Goal: Transaction & Acquisition: Subscribe to service/newsletter

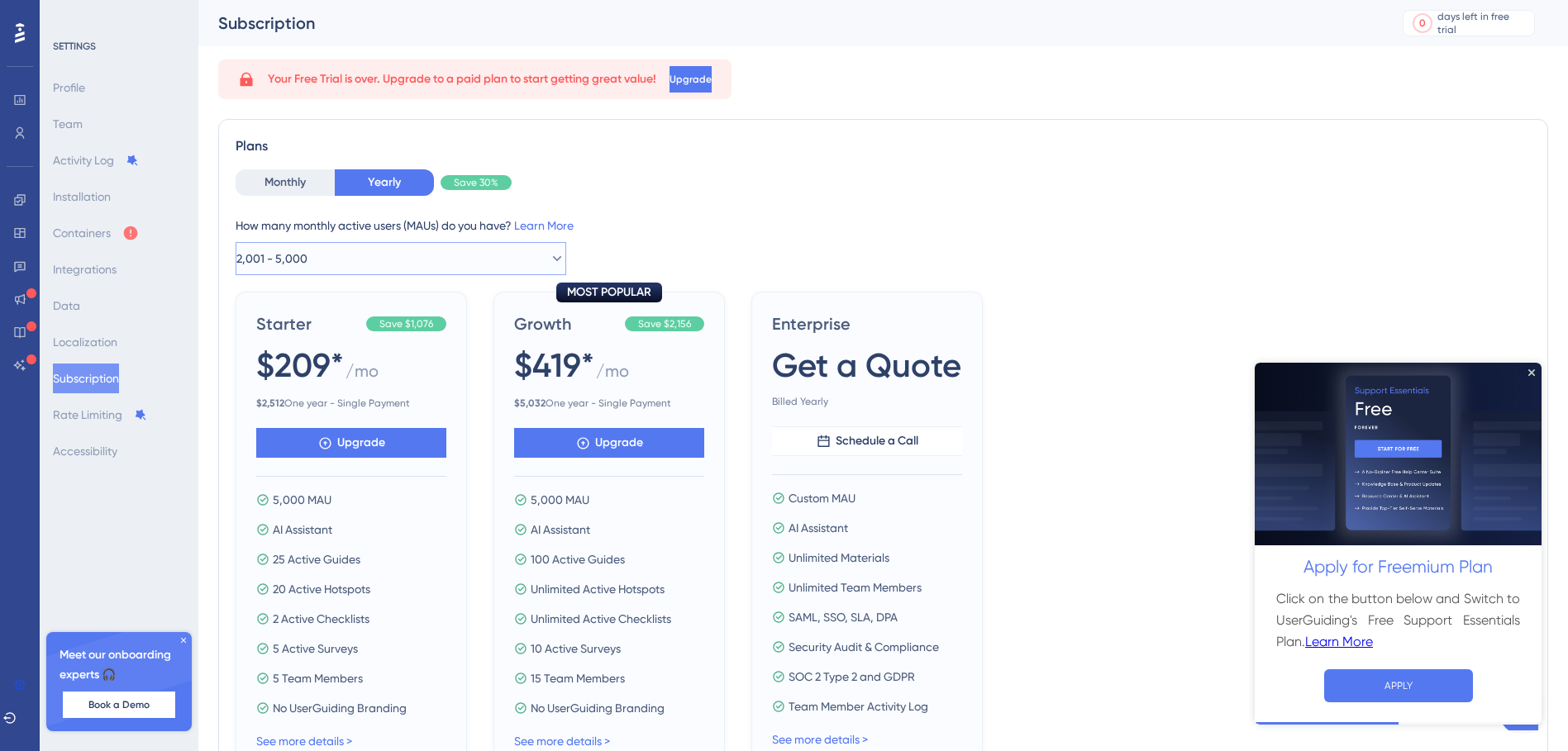
click at [551, 262] on icon at bounding box center [557, 258] width 17 height 17
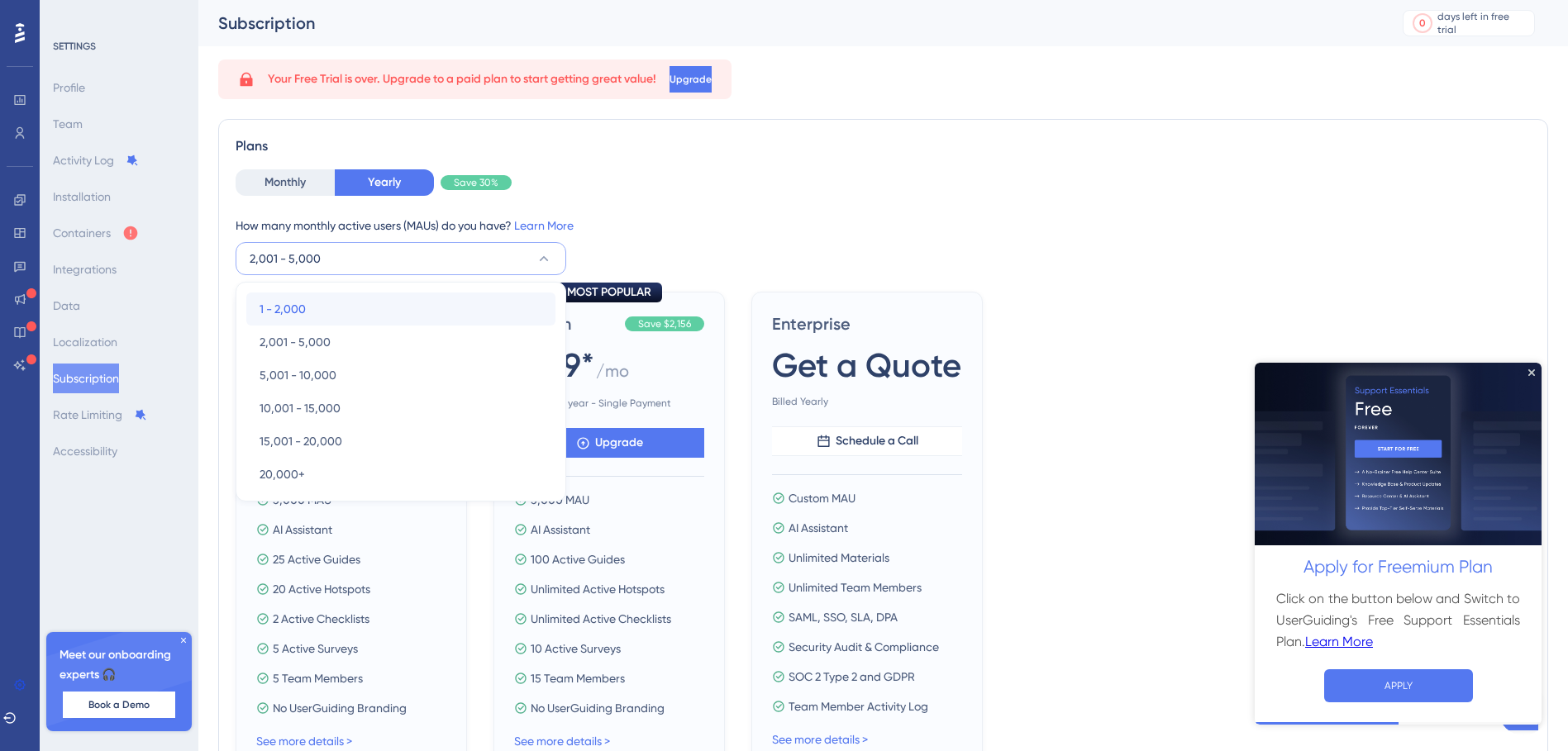
click at [320, 311] on div "1 - 2,000 1 - 2,000" at bounding box center [401, 309] width 283 height 33
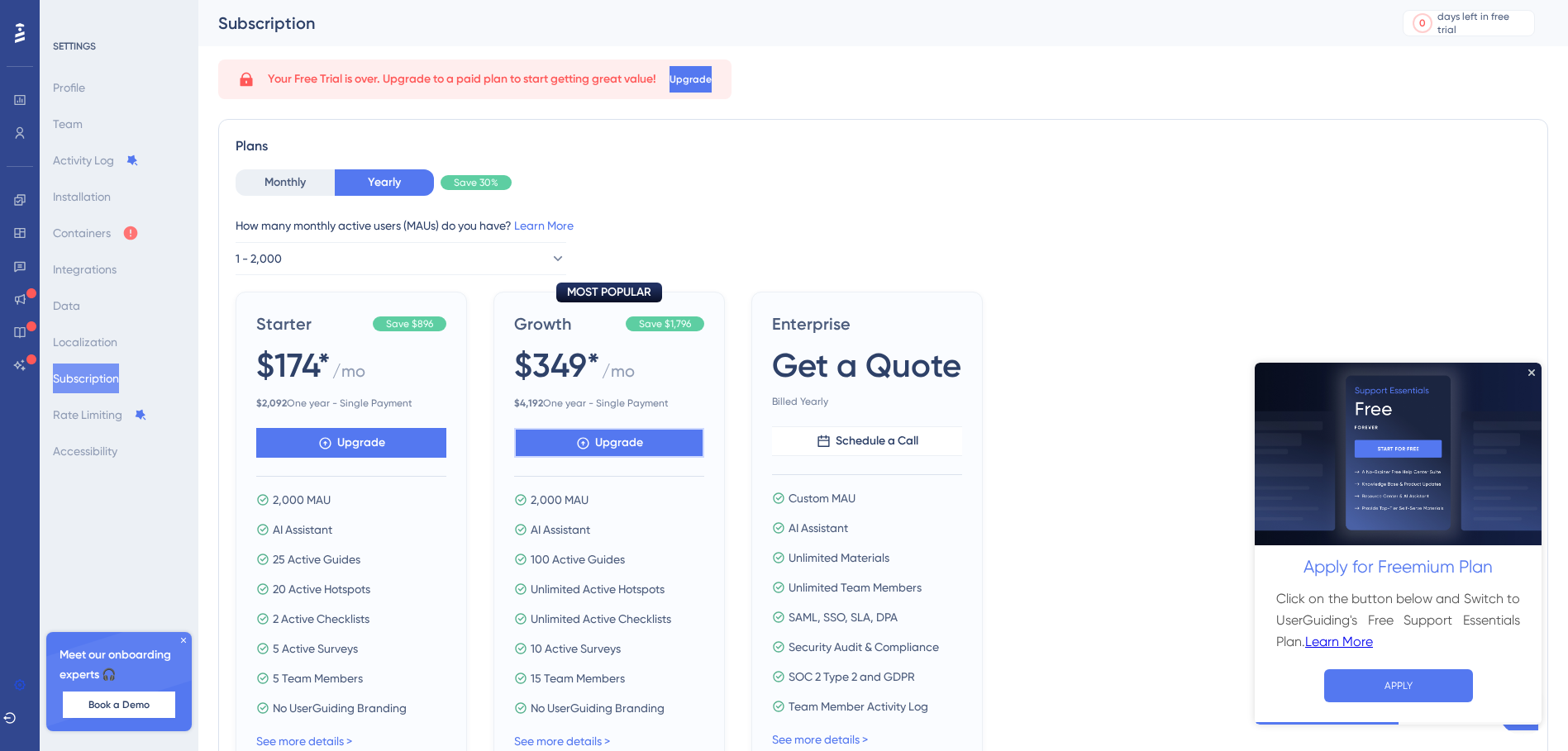
click at [622, 448] on span "Upgrade" at bounding box center [619, 443] width 48 height 20
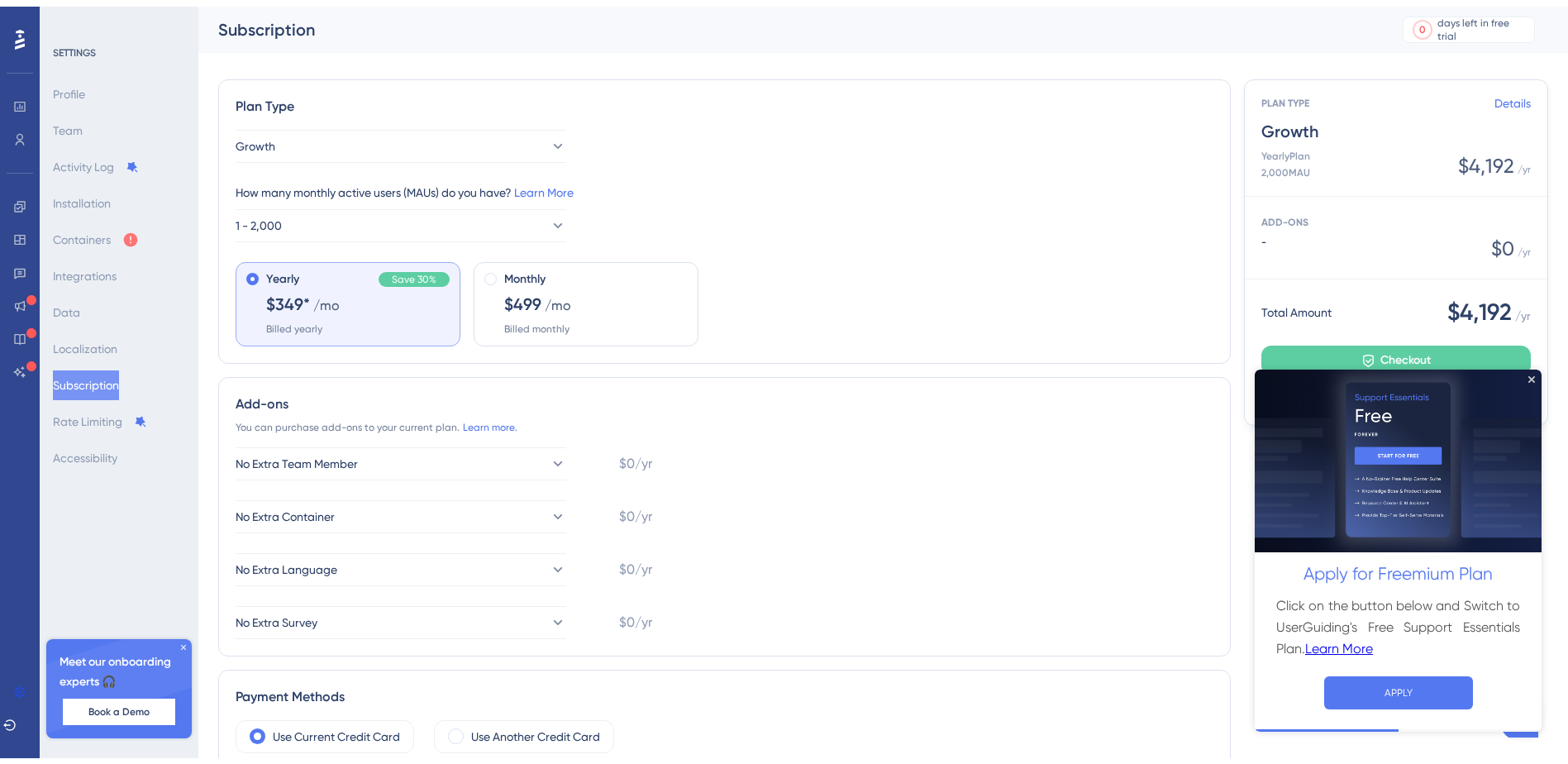
scroll to position [166, 0]
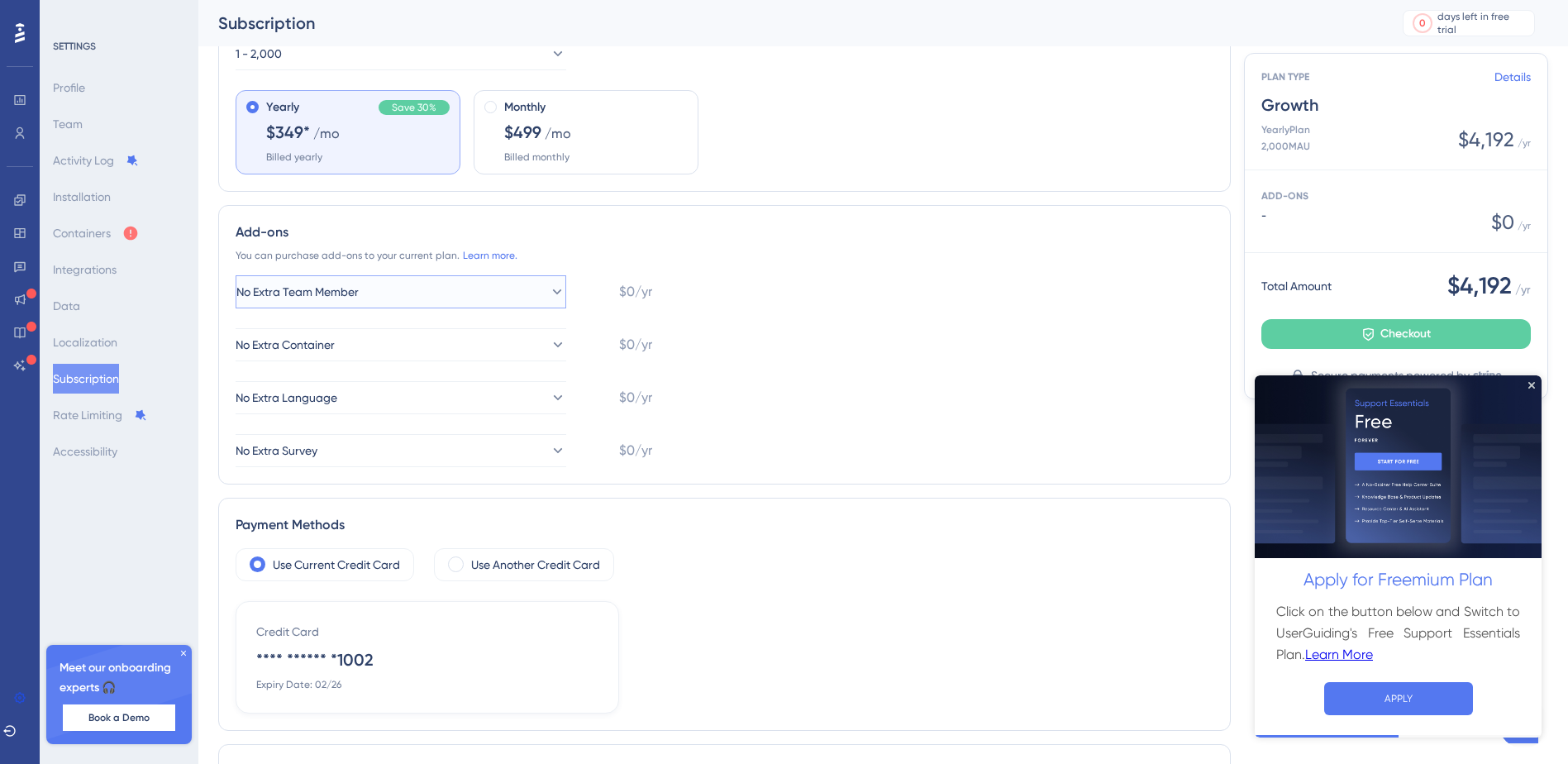
click at [554, 289] on icon at bounding box center [558, 292] width 9 height 5
click at [547, 289] on icon at bounding box center [544, 292] width 17 height 17
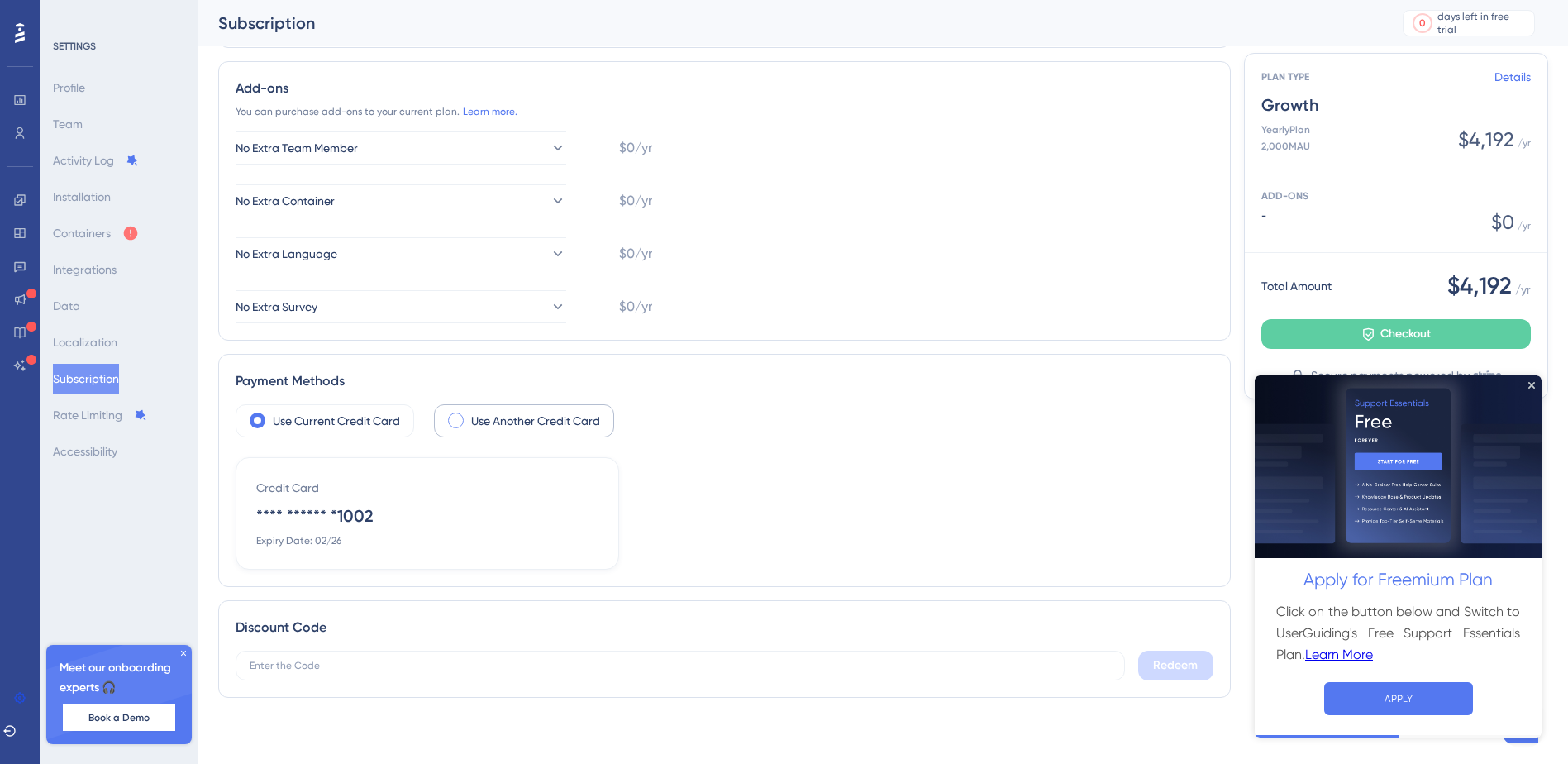
click at [467, 426] on div "Use Another Credit Card" at bounding box center [524, 420] width 181 height 33
click at [378, 547] on input "text" at bounding box center [448, 540] width 395 height 18
type input "Interlace Health"
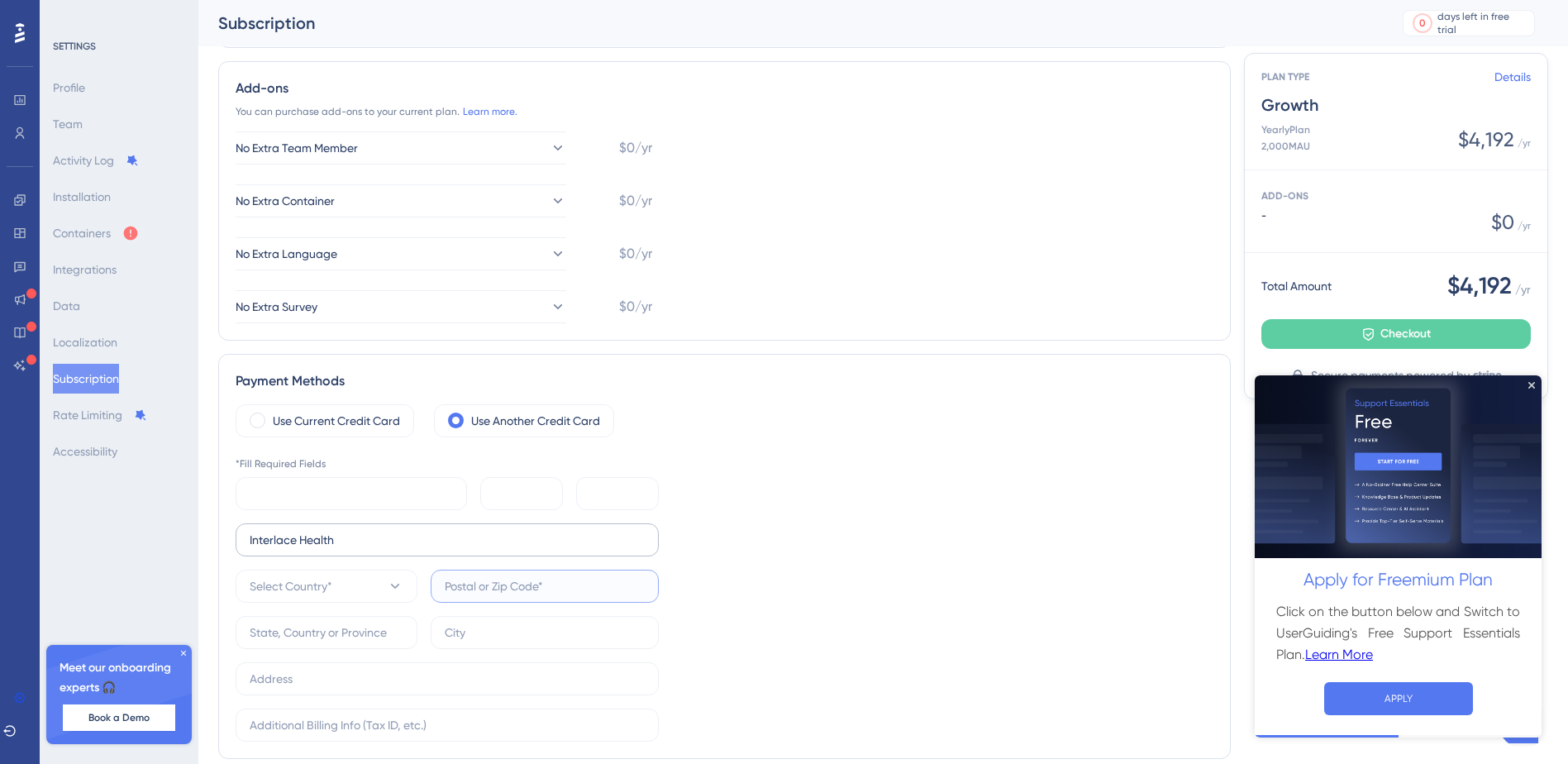
type input "63038"
click at [401, 584] on icon at bounding box center [395, 586] width 17 height 17
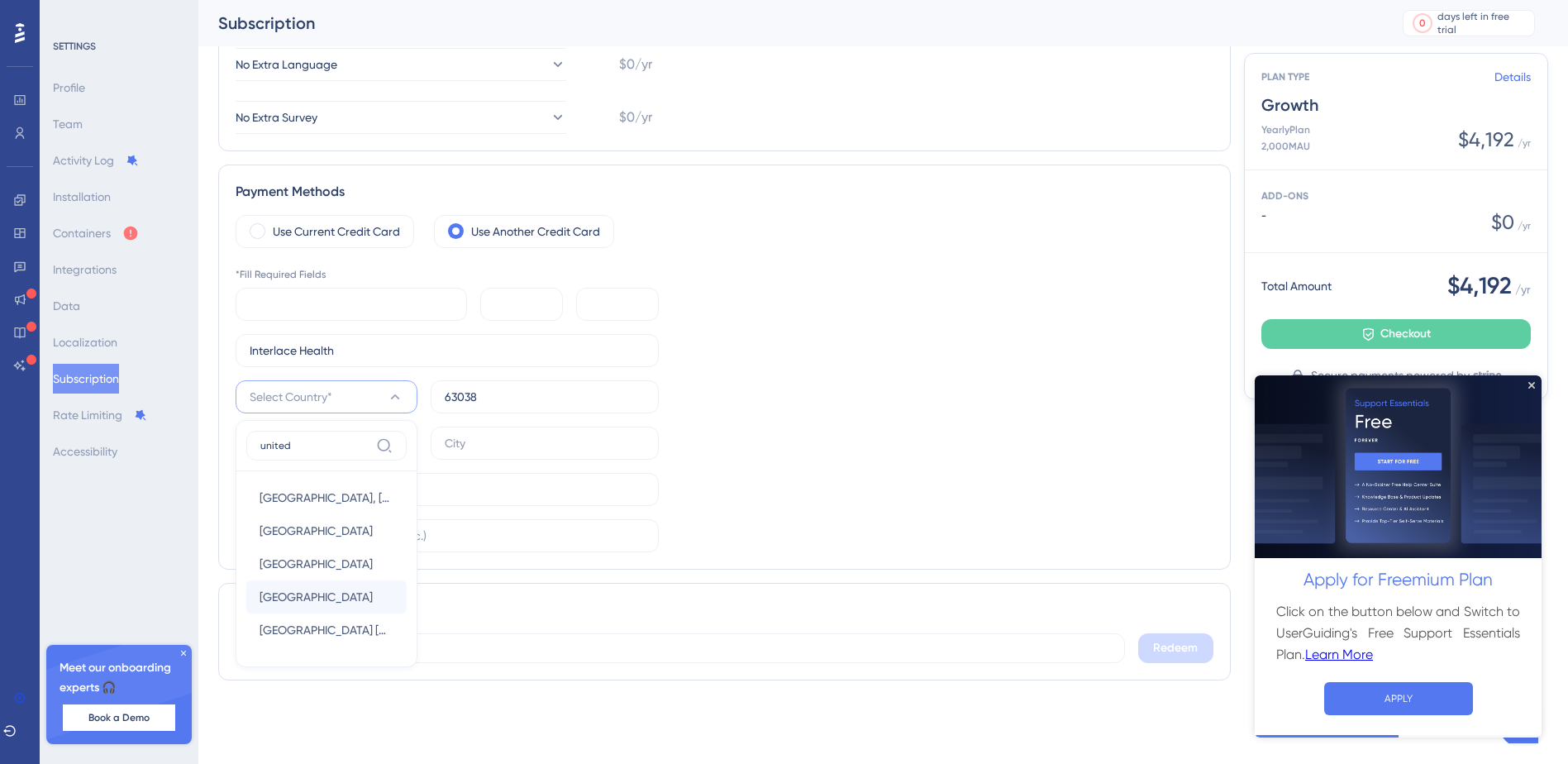
type input "united"
click at [326, 601] on span "[GEOGRAPHIC_DATA]" at bounding box center [316, 597] width 113 height 20
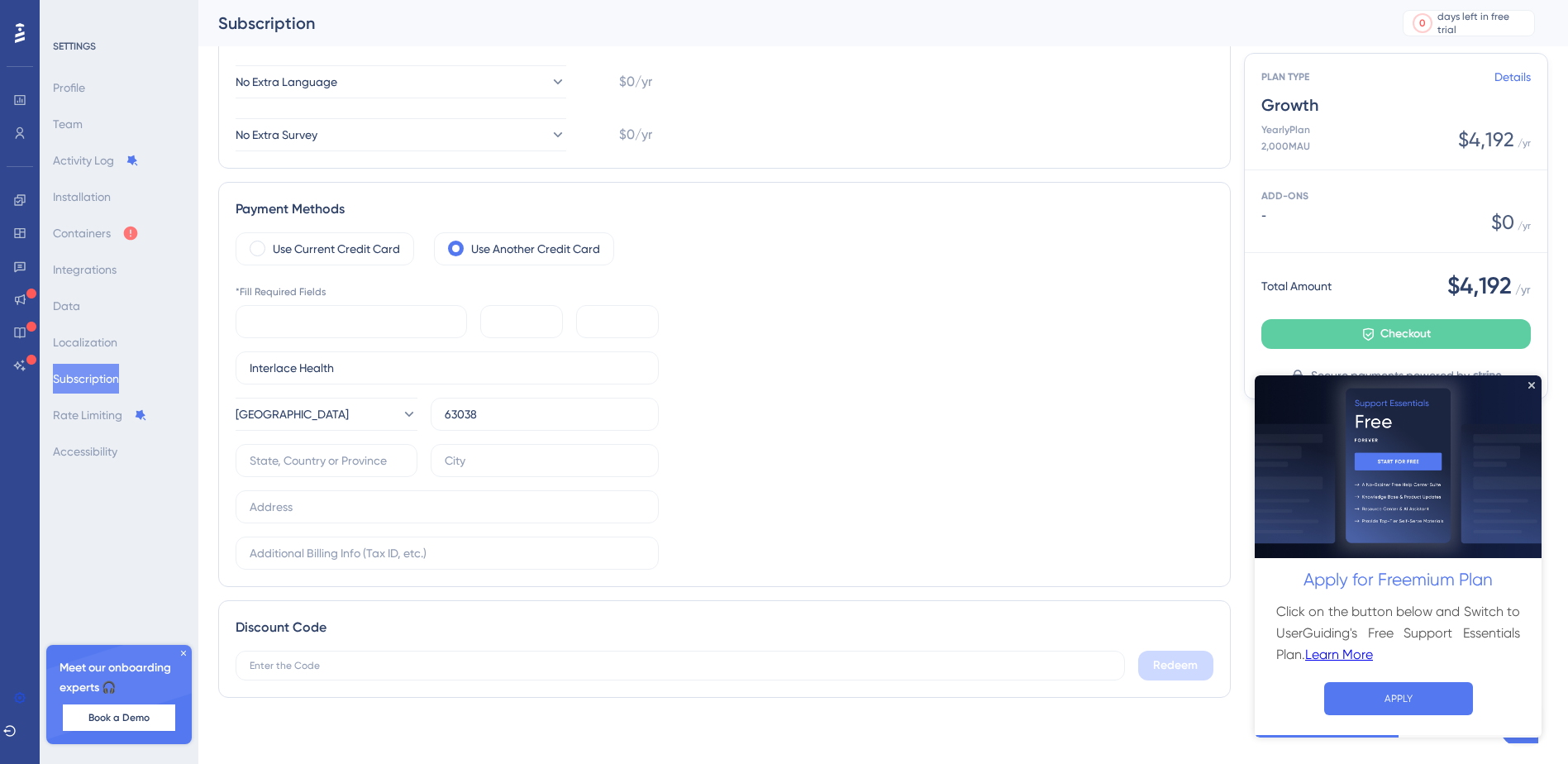
scroll to position [482, 0]
click at [379, 463] on input "text" at bounding box center [327, 460] width 154 height 18
type input "MO"
type input "63131"
click at [384, 498] on input "text" at bounding box center [448, 507] width 395 height 18
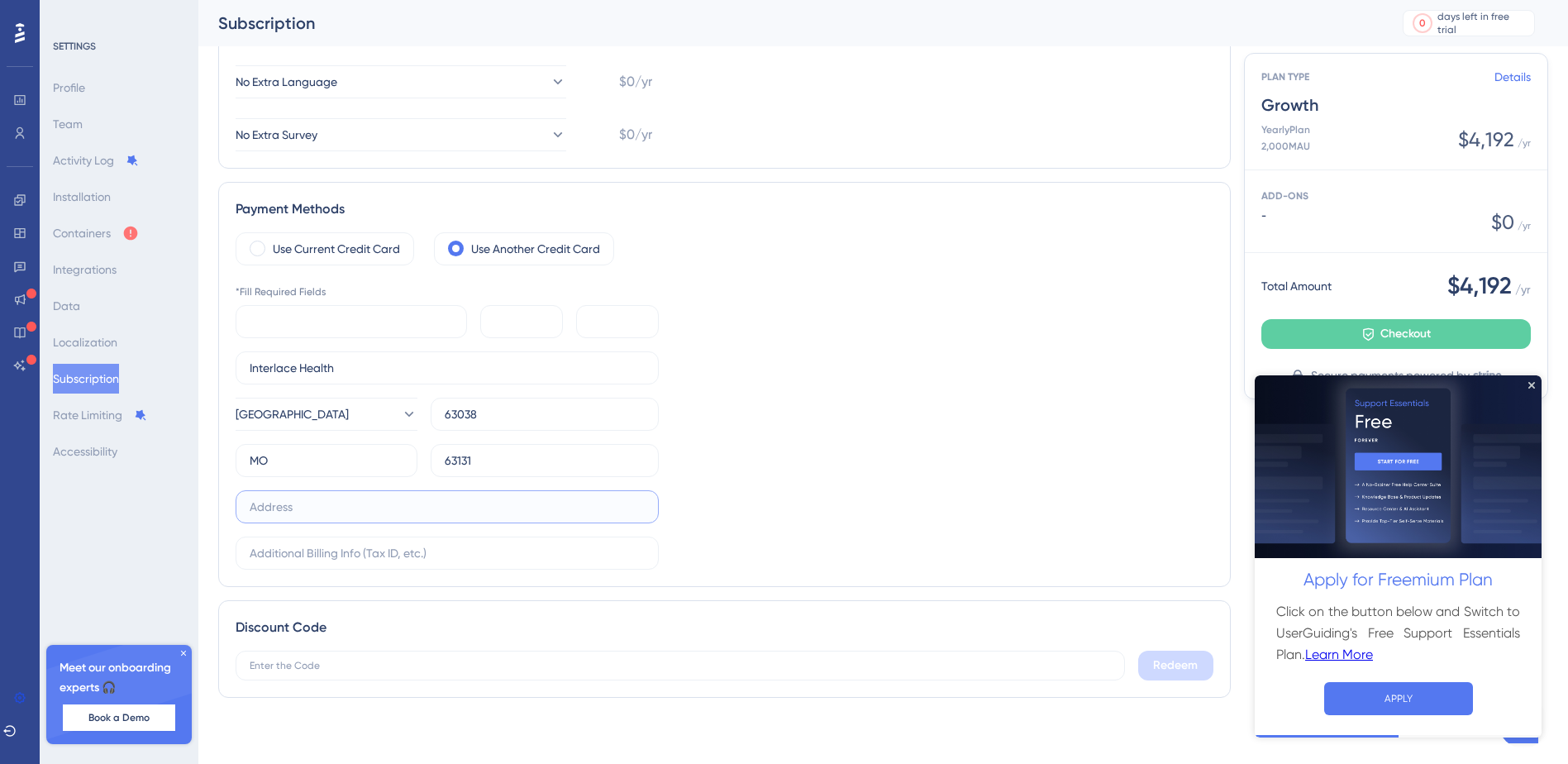
type input "[STREET_ADDRESS]"
click at [1532, 383] on icon "Close Preview" at bounding box center [1532, 384] width 6 height 6
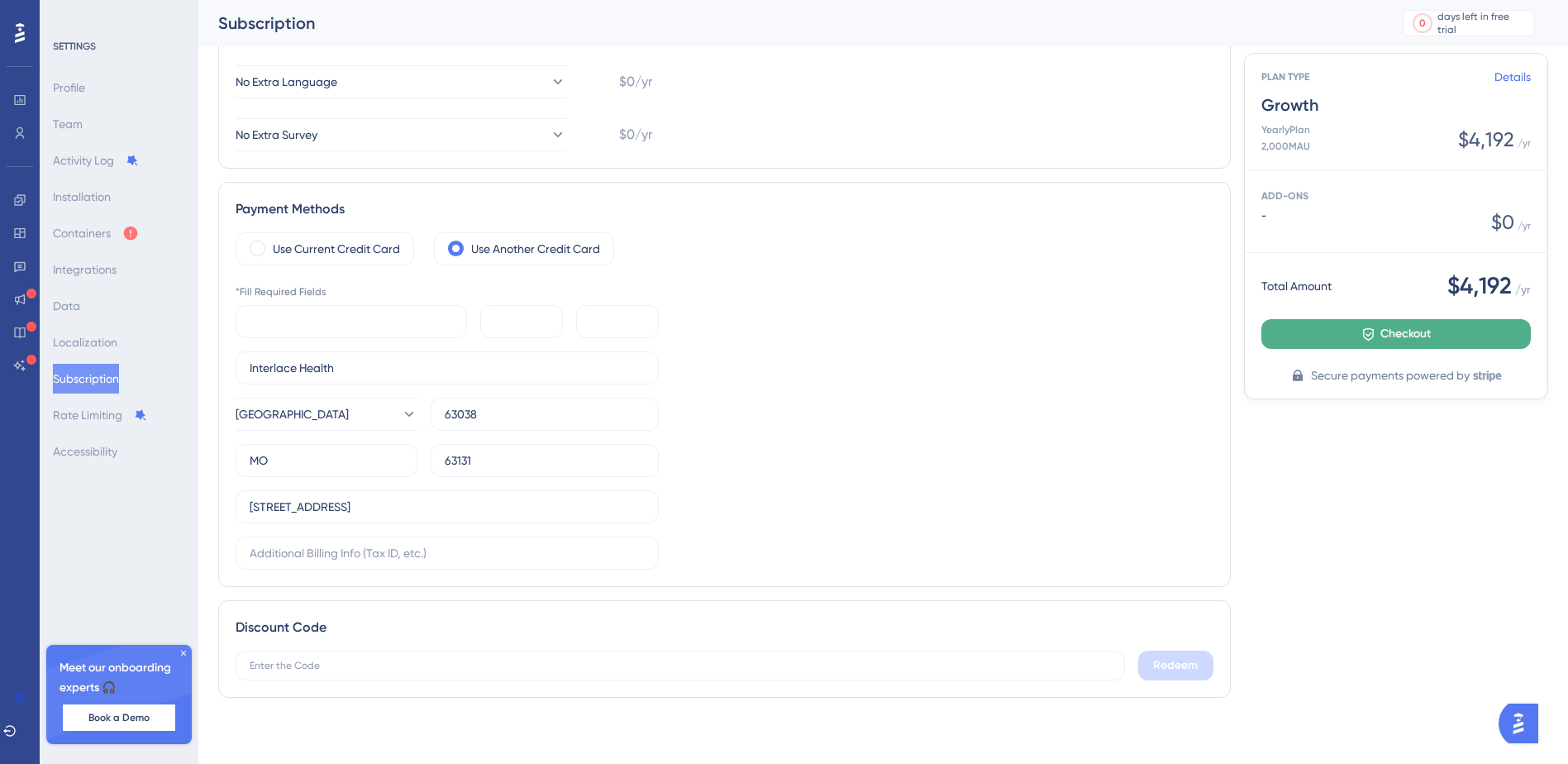
click at [1401, 332] on span "Checkout" at bounding box center [1405, 334] width 51 height 20
